Goal: Use online tool/utility: Utilize a website feature to perform a specific function

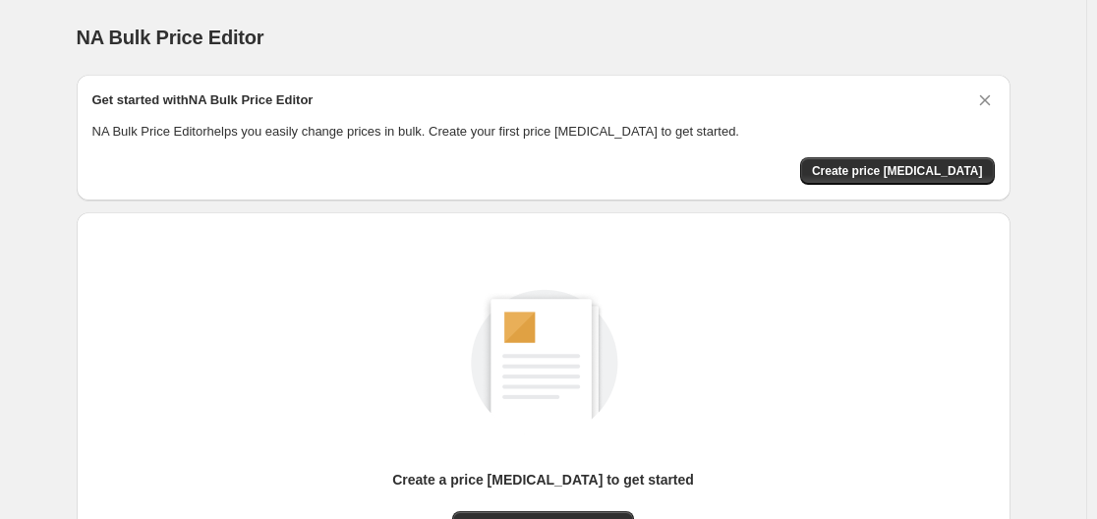
scroll to position [217, 0]
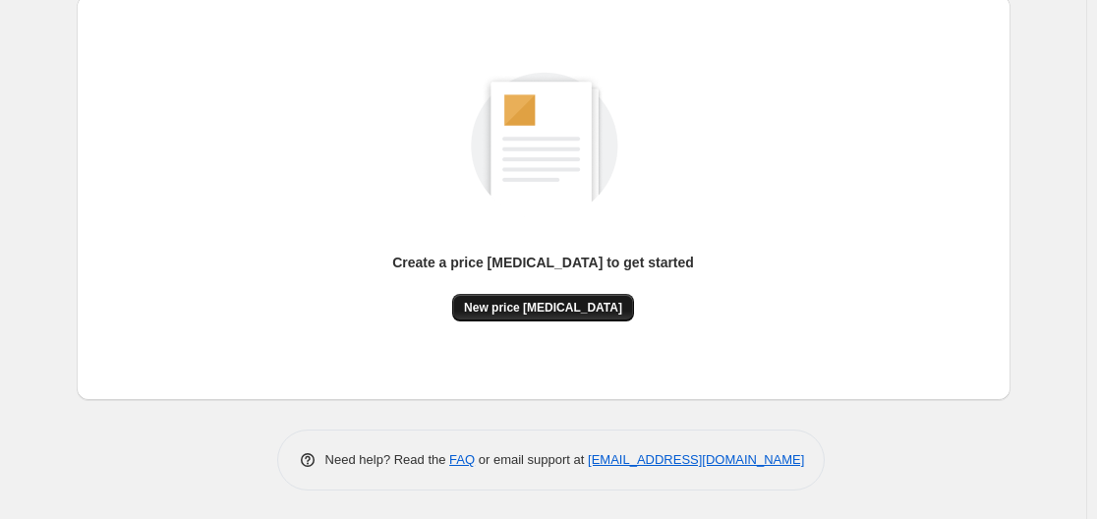
click at [560, 310] on span "New price [MEDICAL_DATA]" at bounding box center [543, 308] width 158 height 16
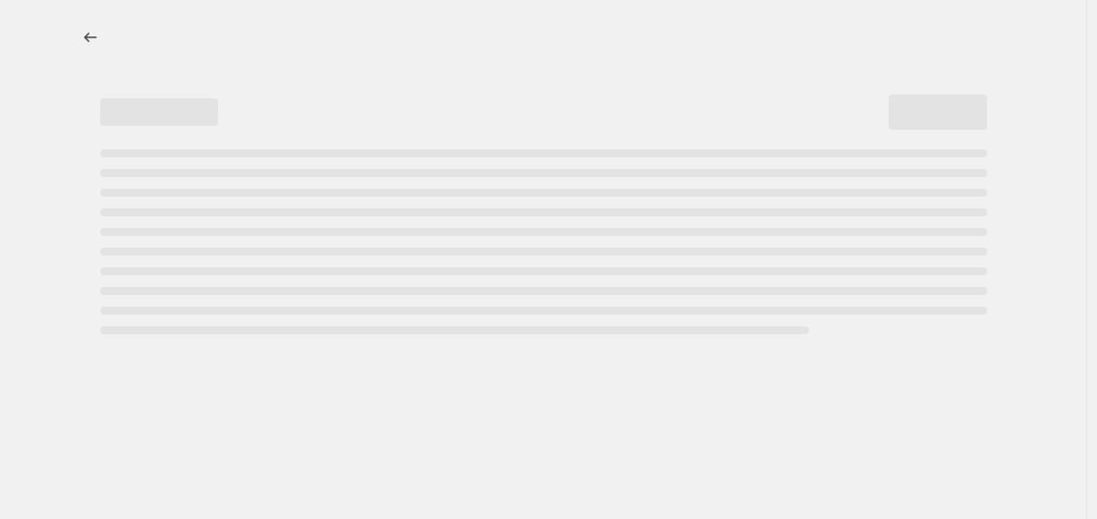
select select "percentage"
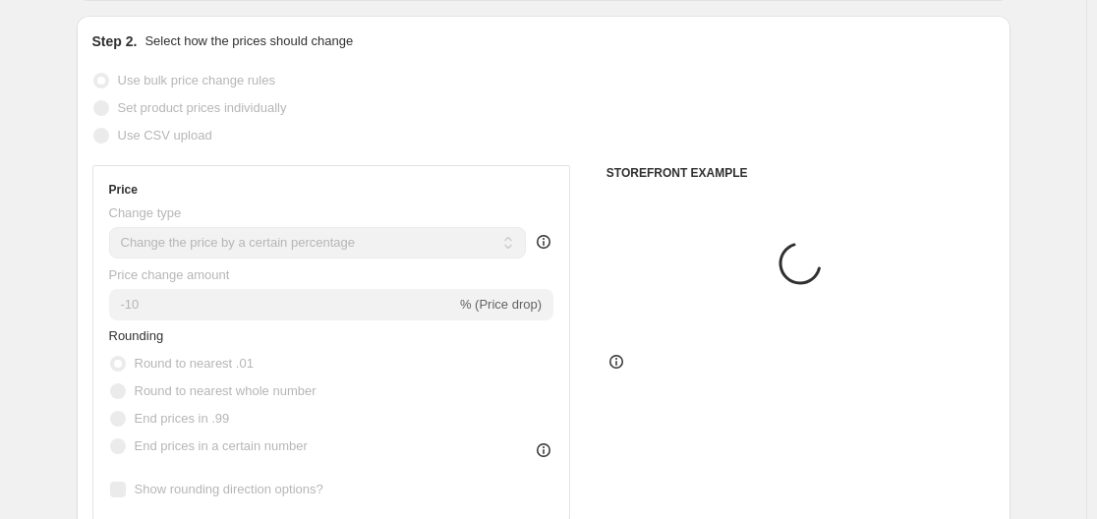
scroll to position [295, 0]
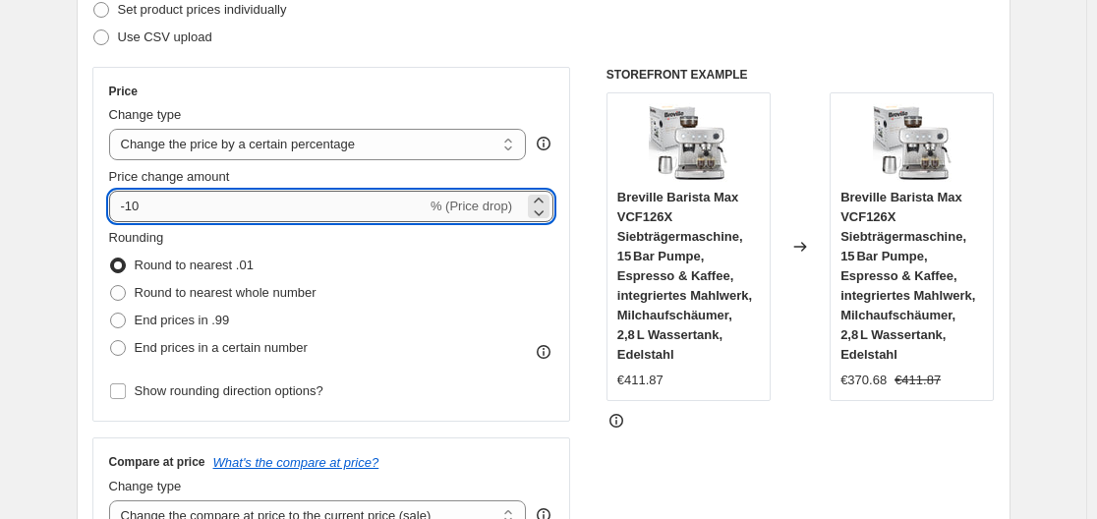
drag, startPoint x: 131, startPoint y: 205, endPoint x: 157, endPoint y: 205, distance: 26.5
click at [157, 205] on input "-10" at bounding box center [268, 206] width 318 height 31
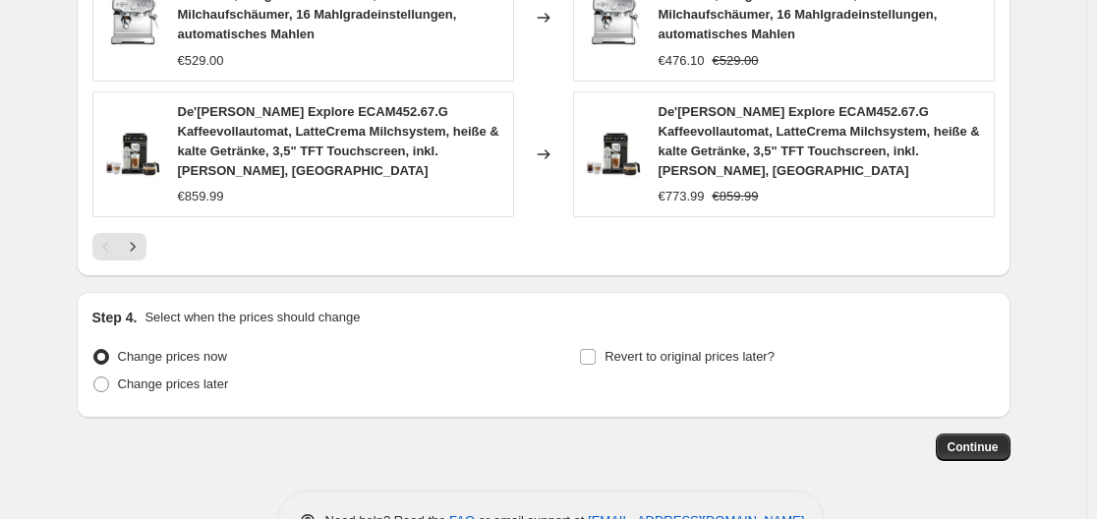
scroll to position [1636, 0]
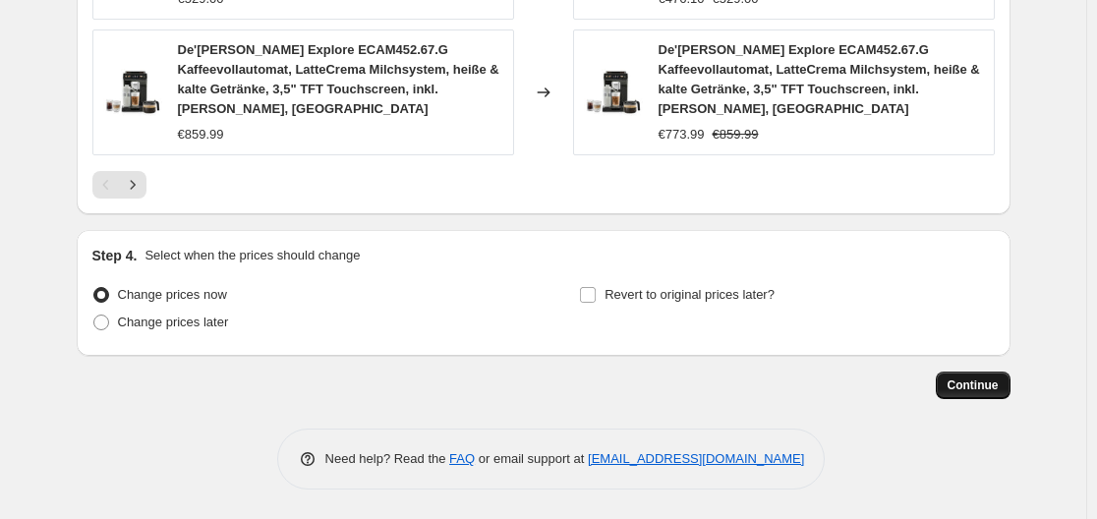
type input "-30"
click at [999, 382] on span "Continue" at bounding box center [973, 386] width 51 height 16
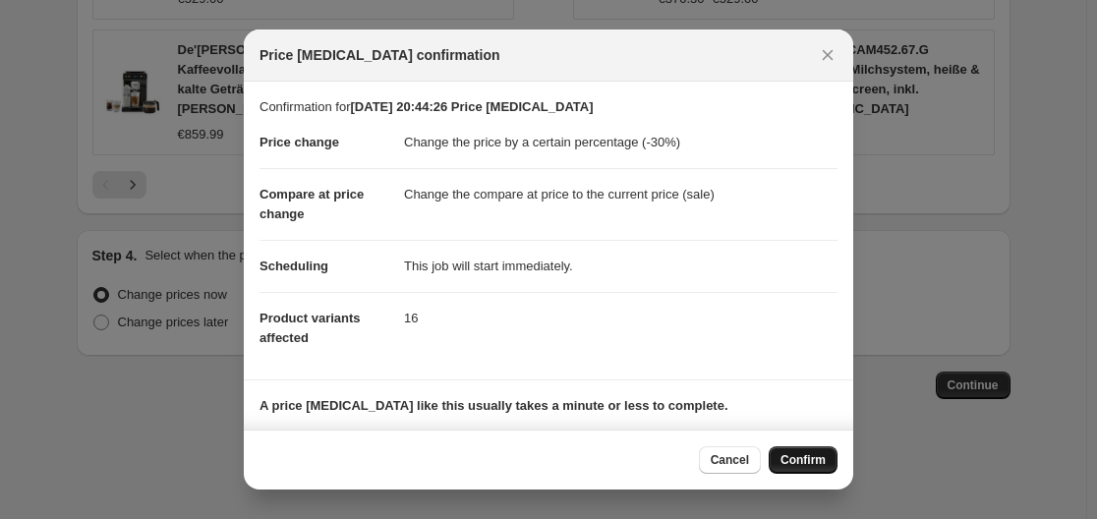
click at [802, 462] on span "Confirm" at bounding box center [803, 460] width 45 height 16
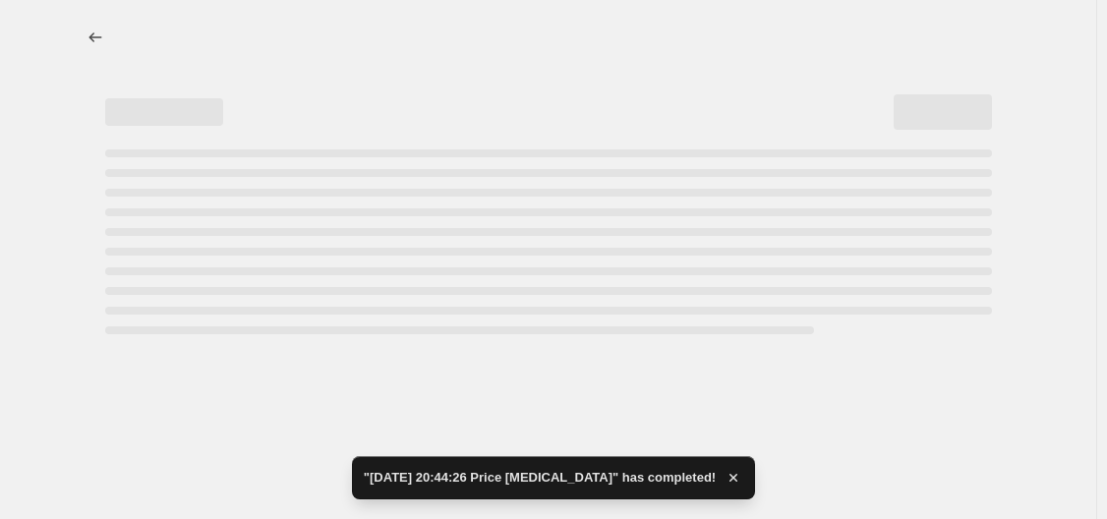
select select "percentage"
